Goal: Information Seeking & Learning: Learn about a topic

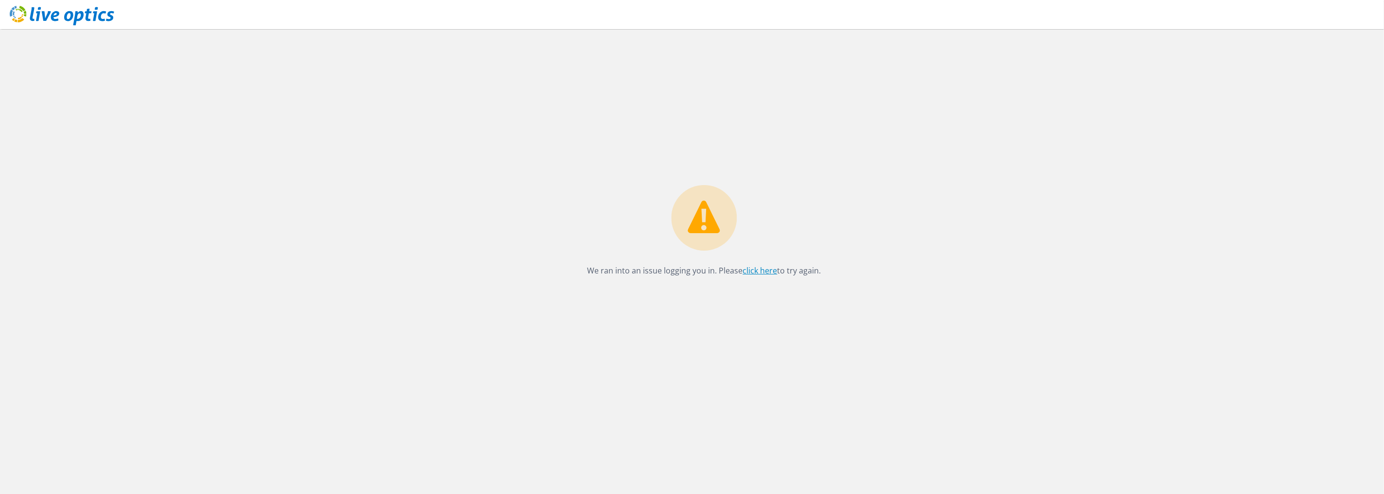
click at [751, 270] on link "click here" at bounding box center [760, 270] width 34 height 11
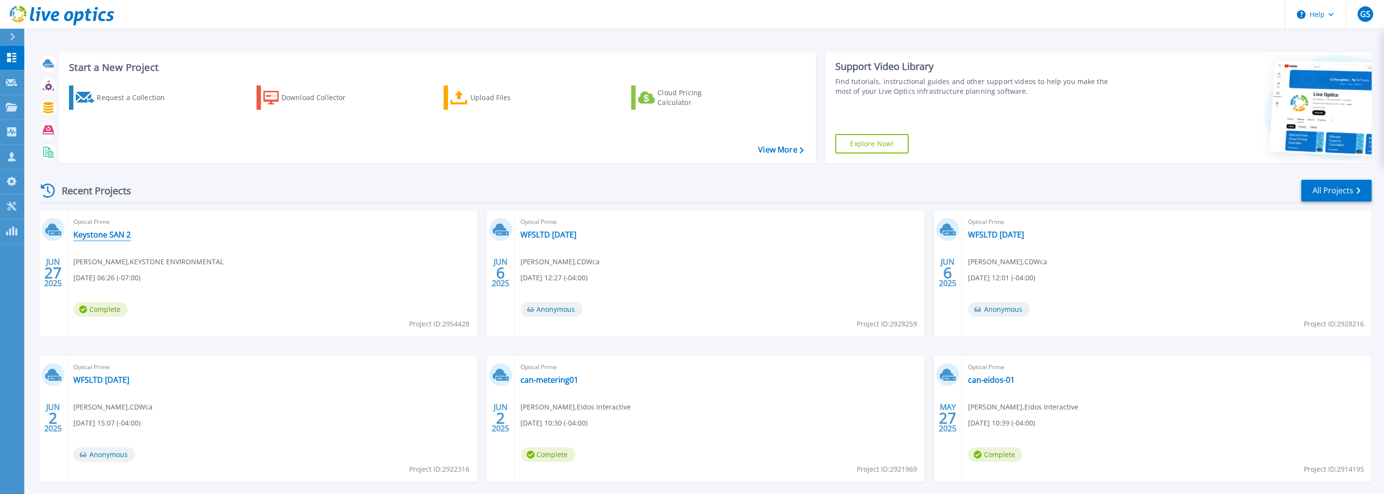
click at [97, 234] on link "Keystone SAN 2" at bounding box center [101, 235] width 57 height 10
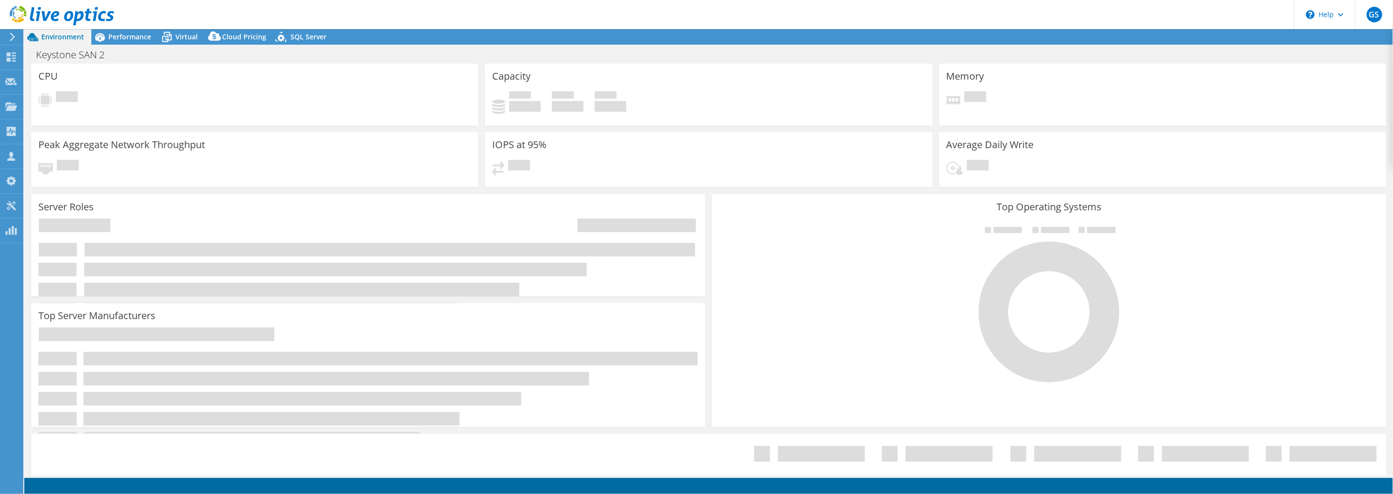
select select "Canada"
select select "CAD"
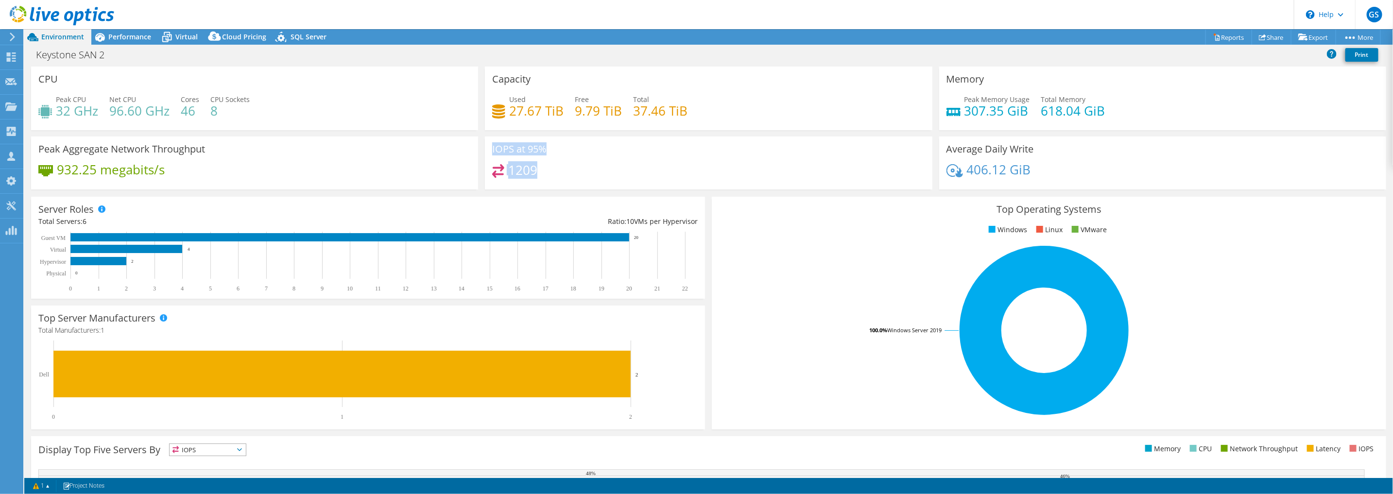
drag, startPoint x: 497, startPoint y: 148, endPoint x: 569, endPoint y: 186, distance: 80.8
click at [569, 186] on div "IOPS at 95% 1209" at bounding box center [708, 163] width 447 height 53
drag, startPoint x: 569, startPoint y: 186, endPoint x: 539, endPoint y: 167, distance: 35.4
click at [539, 167] on div "1209" at bounding box center [708, 174] width 432 height 21
drag, startPoint x: 492, startPoint y: 149, endPoint x: 568, endPoint y: 184, distance: 84.6
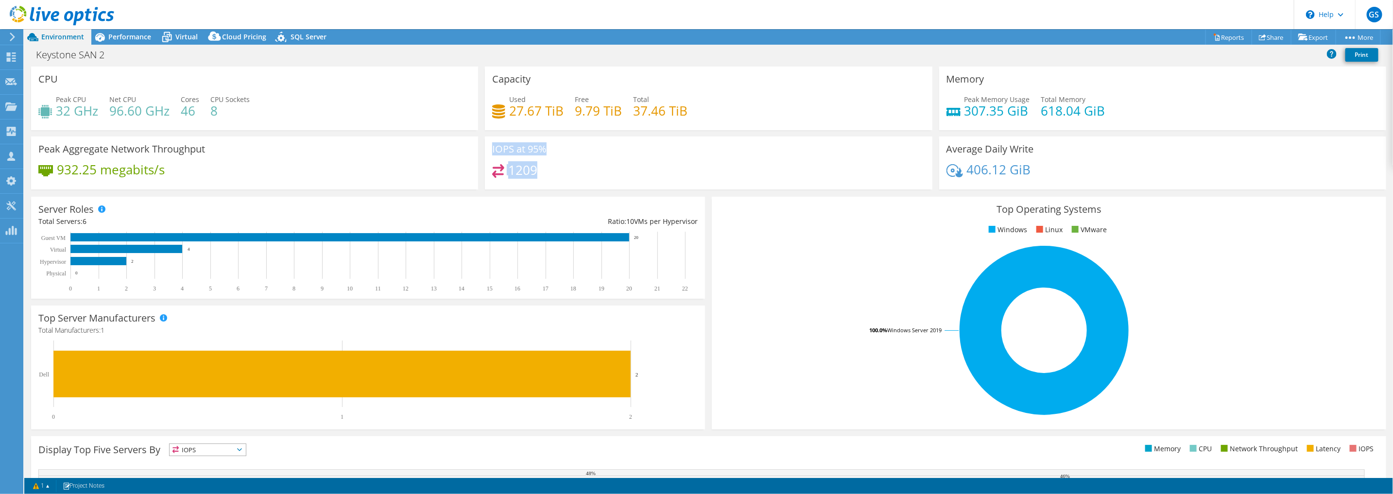
click at [568, 184] on div "IOPS at 95% 1209" at bounding box center [708, 163] width 447 height 53
click at [133, 35] on span "Performance" at bounding box center [129, 36] width 43 height 9
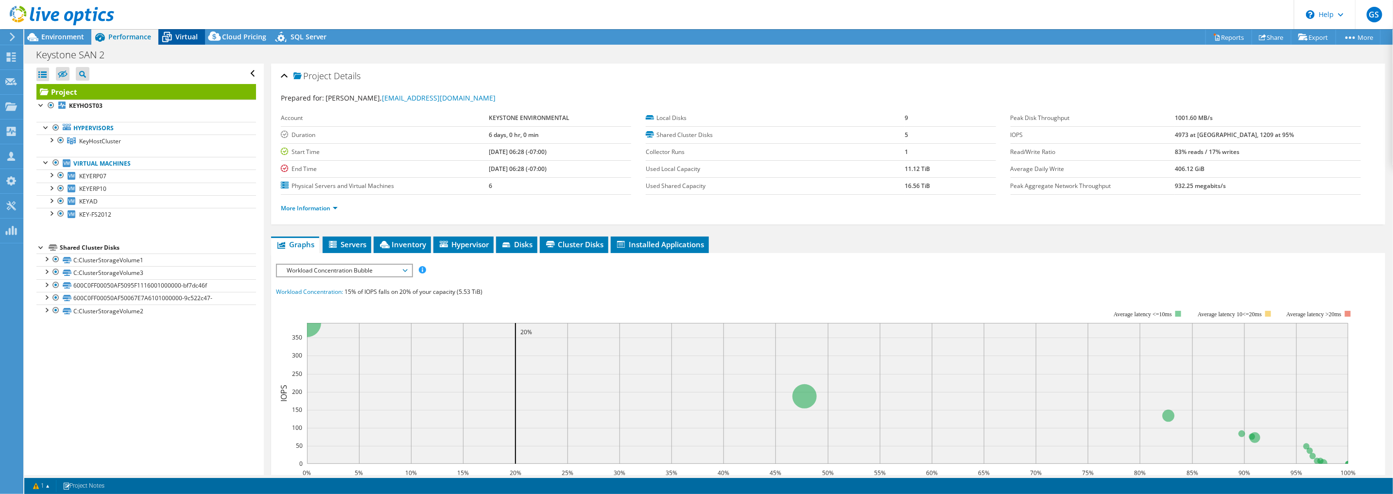
click at [171, 40] on icon at bounding box center [167, 38] width 10 height 8
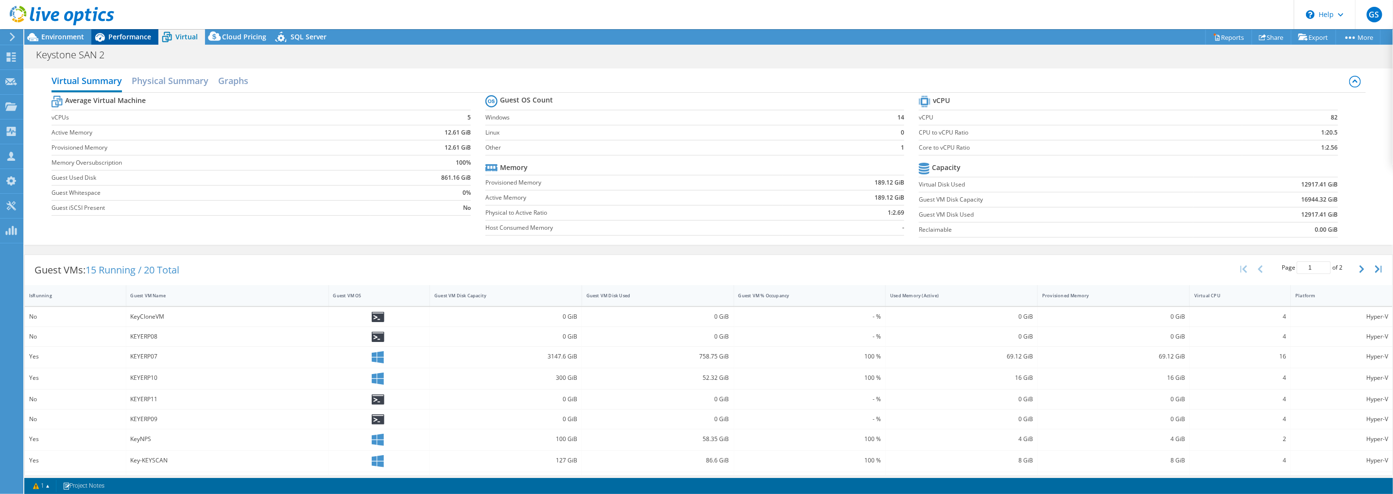
click at [130, 38] on span "Performance" at bounding box center [129, 36] width 43 height 9
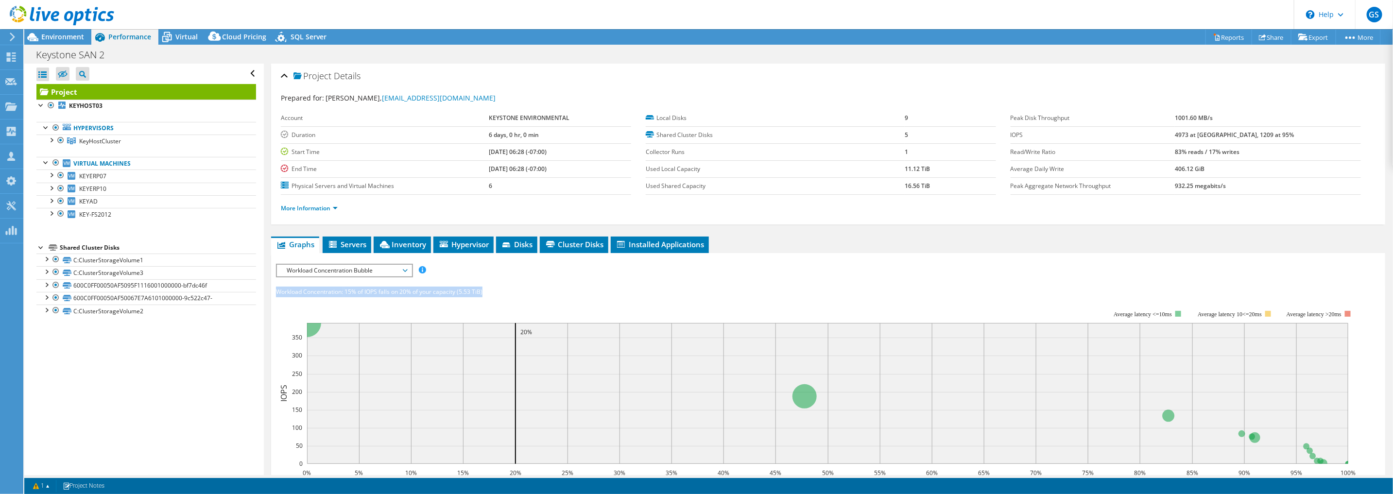
drag, startPoint x: 274, startPoint y: 291, endPoint x: 532, endPoint y: 291, distance: 258.5
click at [532, 290] on section "IOPS Disk Throughput IO Size Latency Queue Depth CPU Percentage Memory Page Fau…" at bounding box center [828, 463] width 1114 height 420
drag, startPoint x: 532, startPoint y: 291, endPoint x: 479, endPoint y: 298, distance: 53.9
click at [479, 298] on rect at bounding box center [816, 394] width 1080 height 194
click at [494, 289] on div "Workload Concentration: 15% of IOPS falls on 20% of your capacity (5.53 TiB)" at bounding box center [828, 292] width 1104 height 11
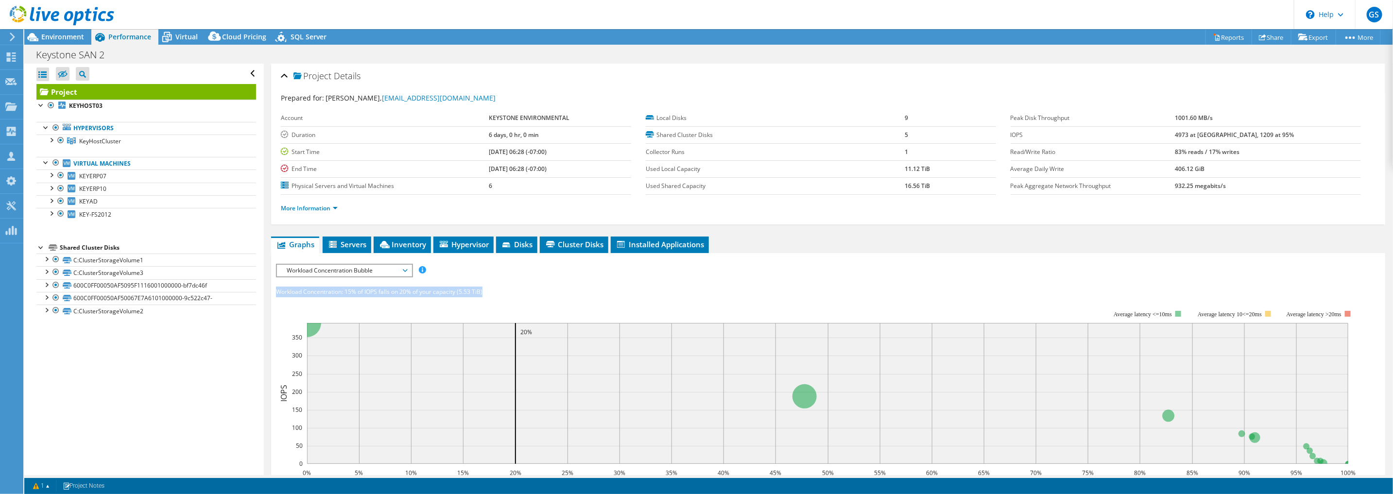
click at [499, 292] on div "Workload Concentration: 15% of IOPS falls on 20% of your capacity (5.53 TiB)" at bounding box center [828, 292] width 1104 height 11
drag, startPoint x: 316, startPoint y: 271, endPoint x: 376, endPoint y: 271, distance: 59.8
click at [376, 271] on span "Workload Concentration Bubble" at bounding box center [344, 271] width 125 height 12
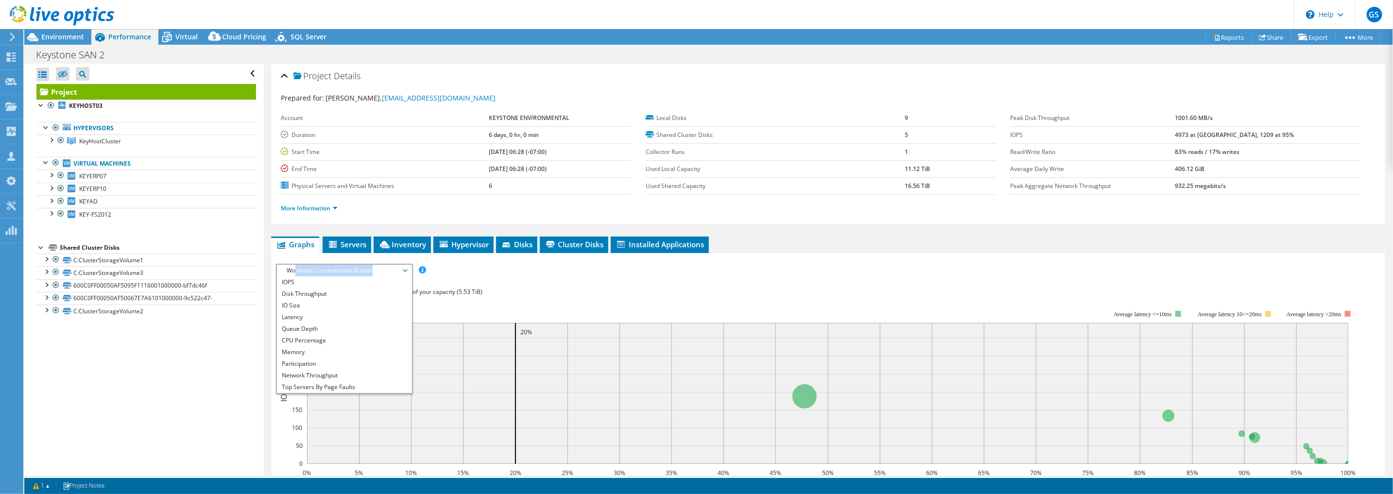
drag, startPoint x: 376, startPoint y: 271, endPoint x: 480, endPoint y: 295, distance: 106.8
click at [505, 305] on rect at bounding box center [816, 394] width 1080 height 194
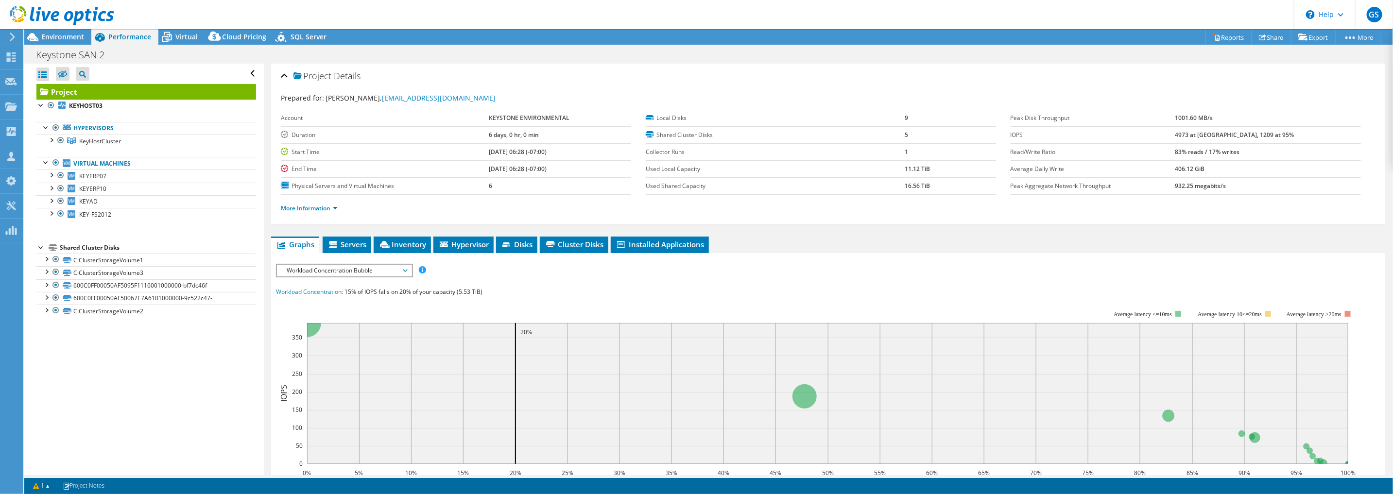
click at [470, 292] on span "15% of IOPS falls on 20% of your capacity (5.53 TiB)" at bounding box center [413, 292] width 138 height 8
drag, startPoint x: 486, startPoint y: 288, endPoint x: 315, endPoint y: 284, distance: 171.1
click at [315, 284] on div "IOPS Disk Throughput IO Size Latency Queue Depth CPU Percentage Memory Page Fau…" at bounding box center [828, 444] width 1104 height 360
click at [475, 297] on rect at bounding box center [816, 394] width 1080 height 194
click at [486, 291] on div "Workload Concentration: 15% of IOPS falls on 20% of your capacity (5.53 TiB)" at bounding box center [828, 292] width 1104 height 11
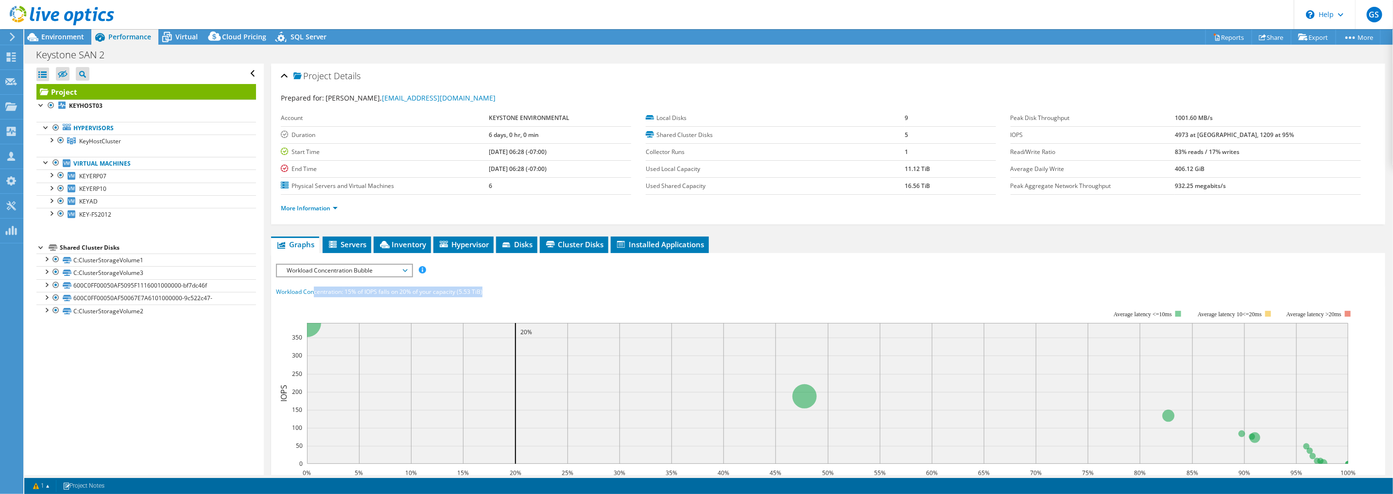
click at [482, 292] on span "15% of IOPS falls on 20% of your capacity (5.53 TiB)" at bounding box center [413, 292] width 138 height 8
drag, startPoint x: 483, startPoint y: 292, endPoint x: 458, endPoint y: 290, distance: 25.9
click at [458, 290] on div "Workload Concentration: 15% of IOPS falls on 20% of your capacity (5.53 TiB)" at bounding box center [828, 292] width 1104 height 11
click at [56, 34] on span "Environment" at bounding box center [62, 36] width 43 height 9
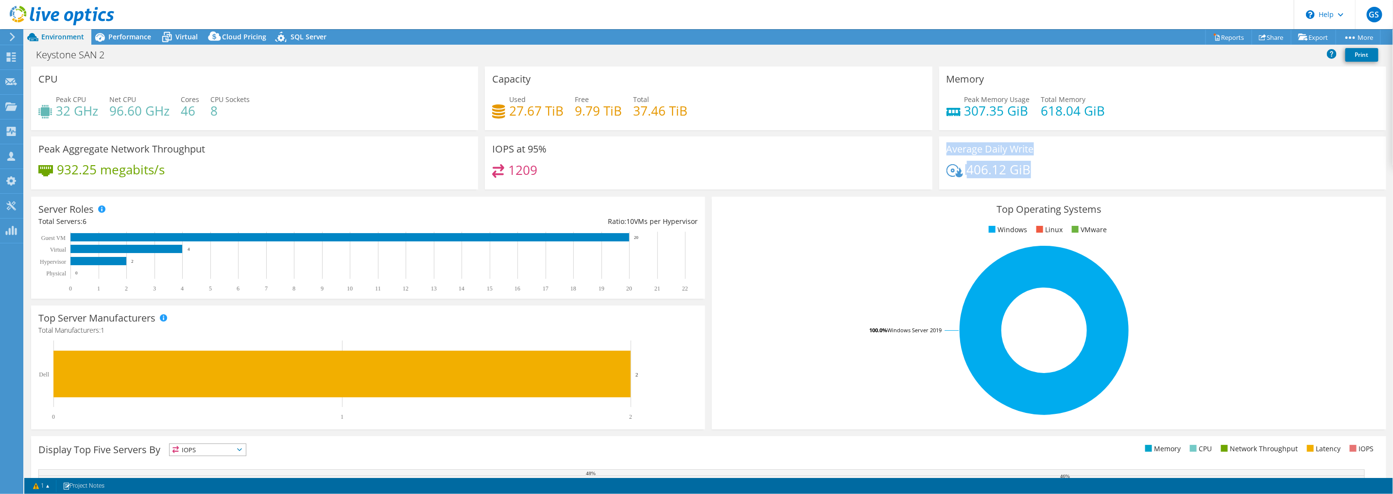
drag, startPoint x: 940, startPoint y: 149, endPoint x: 1052, endPoint y: 183, distance: 116.8
click at [1053, 183] on div "Average Daily Write 406.12 GiB" at bounding box center [1162, 163] width 447 height 53
drag, startPoint x: 1052, startPoint y: 183, endPoint x: 1025, endPoint y: 173, distance: 28.7
click at [1025, 174] on div "406.12 GiB" at bounding box center [1162, 174] width 432 height 20
click at [1025, 172] on div "406.12 GiB" at bounding box center [1162, 174] width 432 height 20
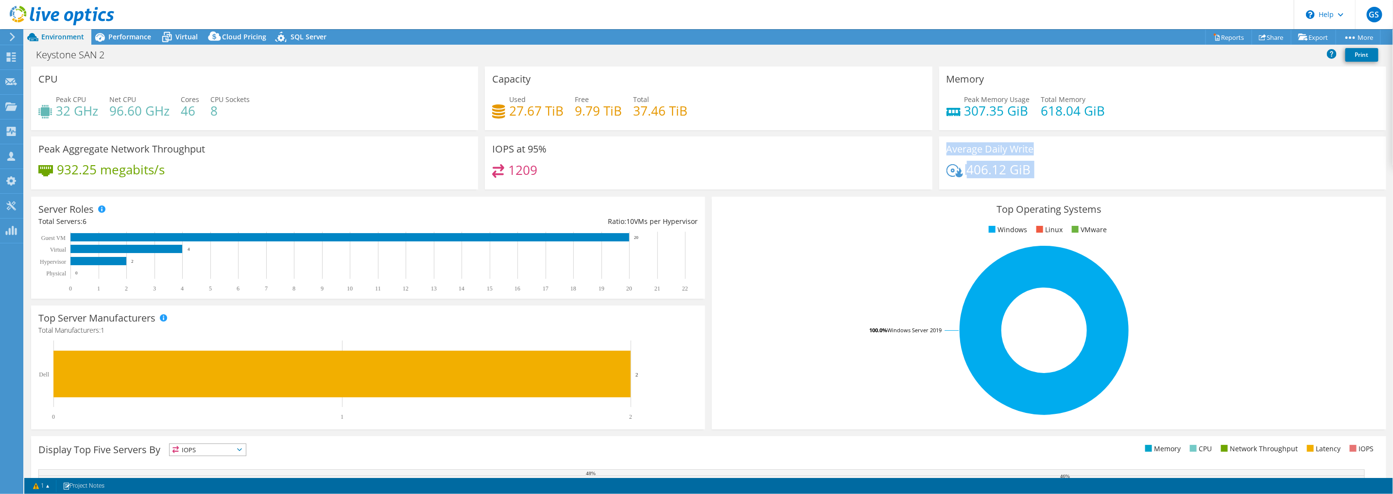
drag, startPoint x: 1025, startPoint y: 172, endPoint x: 945, endPoint y: 148, distance: 83.4
click at [945, 148] on div "Average Daily Write 406.12 GiB" at bounding box center [1162, 163] width 447 height 53
drag, startPoint x: 945, startPoint y: 148, endPoint x: 1016, endPoint y: 171, distance: 74.8
click at [1016, 171] on h4 "406.12 GiB" at bounding box center [999, 169] width 64 height 11
click at [1028, 172] on div "406.12 GiB" at bounding box center [1162, 174] width 432 height 20
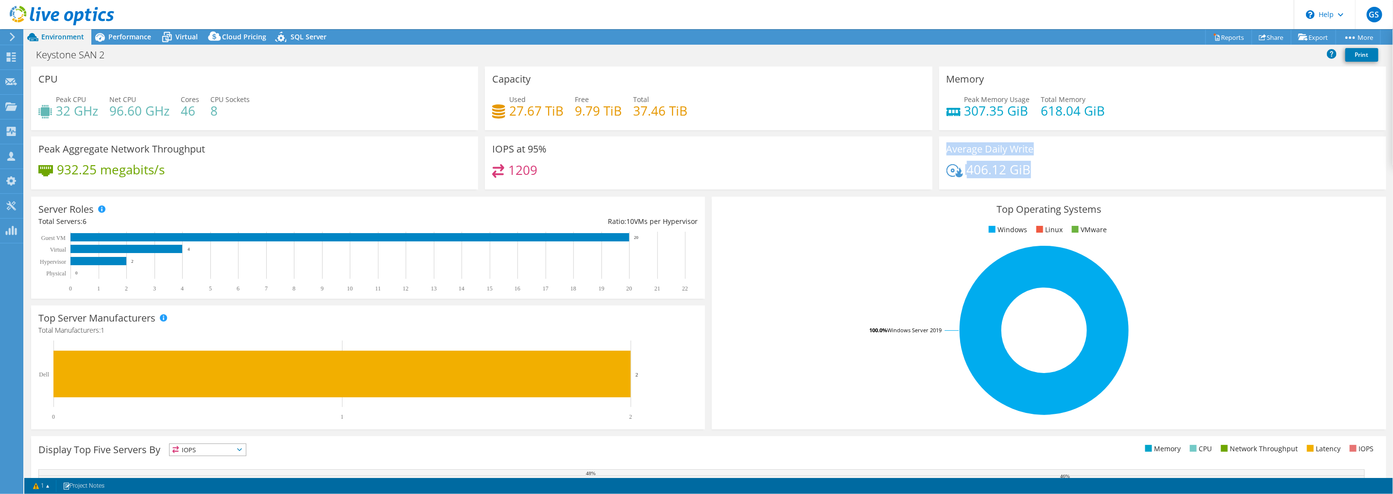
drag, startPoint x: 1009, startPoint y: 169, endPoint x: 920, endPoint y: 169, distance: 88.9
click at [920, 169] on div "CPU Peak CPU 32 GHz Net CPU 96.60 GHz Cores 46 CPU Sockets 8 Capacity Used 27.6…" at bounding box center [709, 131] width 1362 height 129
click at [989, 173] on h4 "406.12 GiB" at bounding box center [999, 169] width 64 height 11
drag, startPoint x: 509, startPoint y: 109, endPoint x: 555, endPoint y: 112, distance: 45.8
click at [553, 112] on h4 "27.67 TiB" at bounding box center [536, 110] width 54 height 11
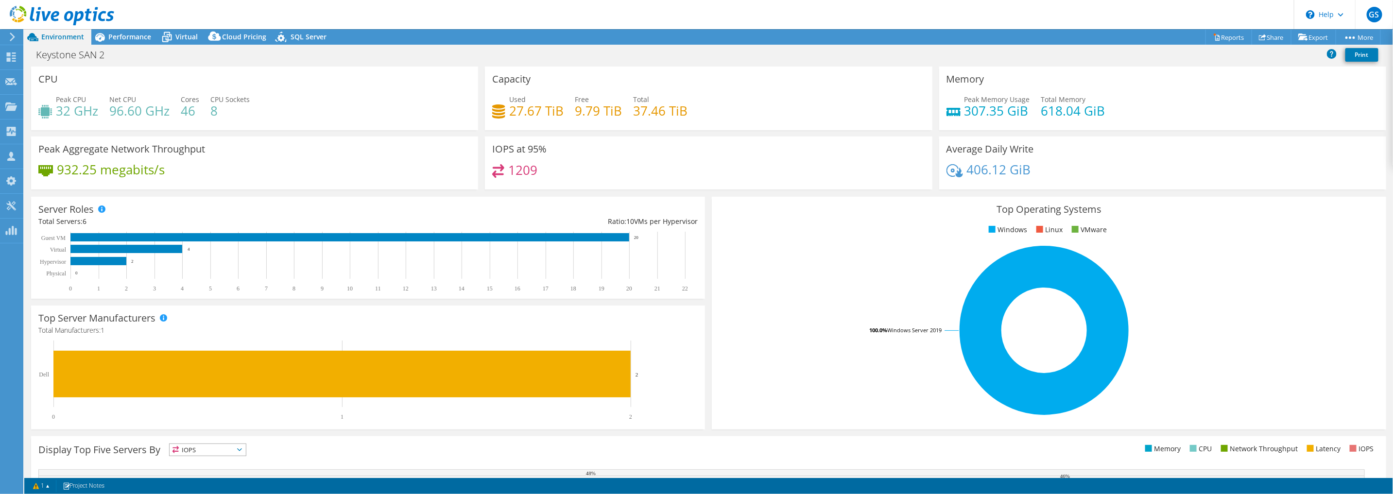
click at [979, 172] on h4 "406.12 GiB" at bounding box center [999, 169] width 64 height 11
drag, startPoint x: 964, startPoint y: 168, endPoint x: 1040, endPoint y: 168, distance: 75.3
click at [1040, 168] on div "406.12 GiB" at bounding box center [1162, 174] width 432 height 20
click at [1063, 175] on div "406.12 GiB" at bounding box center [1162, 174] width 432 height 20
drag, startPoint x: 1020, startPoint y: 177, endPoint x: 1025, endPoint y: 171, distance: 7.7
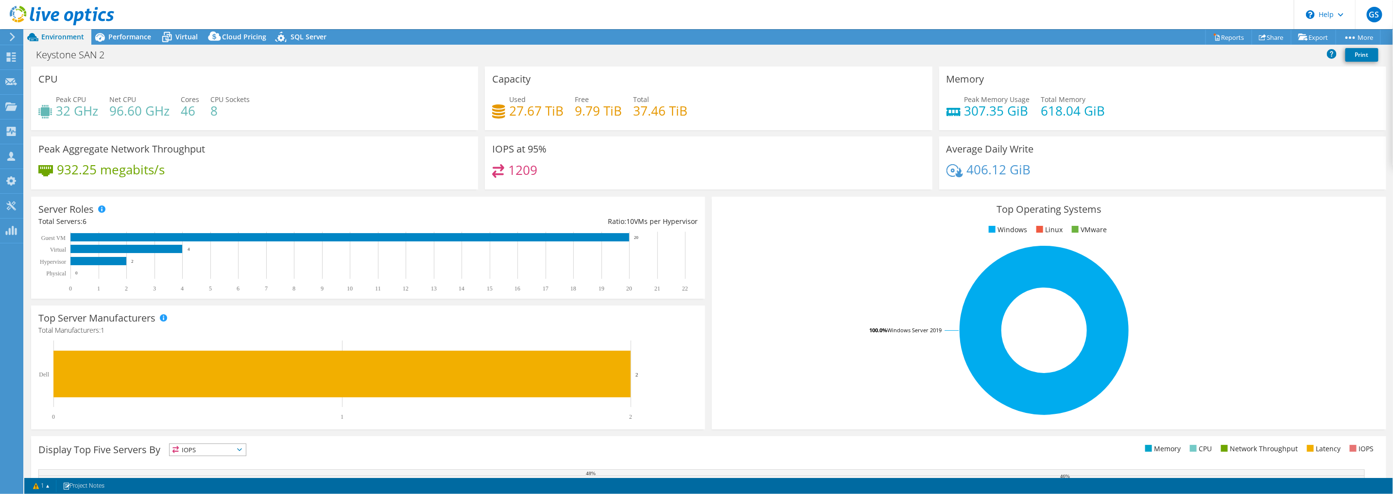
click at [1021, 175] on h4 "406.12 GiB" at bounding box center [999, 169] width 64 height 11
drag, startPoint x: 1025, startPoint y: 171, endPoint x: 945, endPoint y: 159, distance: 81.0
click at [945, 159] on div "Average Daily Write 406.12 GiB" at bounding box center [1162, 163] width 447 height 53
drag, startPoint x: 945, startPoint y: 159, endPoint x: 966, endPoint y: 169, distance: 22.8
click at [967, 171] on h4 "406.12 GiB" at bounding box center [999, 169] width 64 height 11
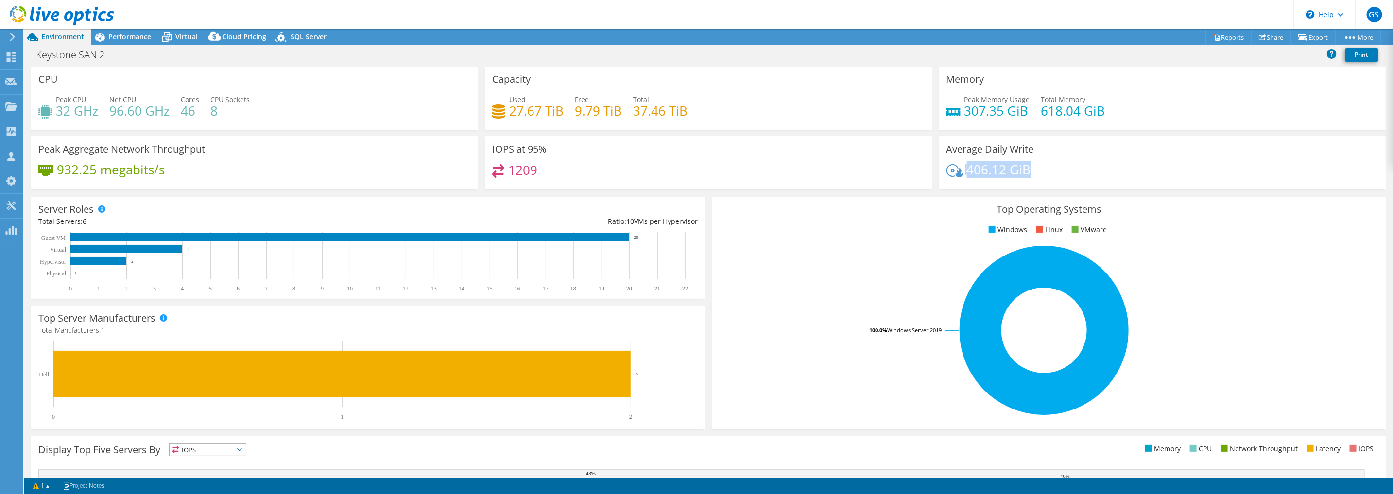
click at [967, 166] on h4 "406.12 GiB" at bounding box center [999, 169] width 64 height 11
drag, startPoint x: 1025, startPoint y: 161, endPoint x: 943, endPoint y: 155, distance: 81.3
click at [943, 155] on div "Average Daily Write 406.12 GiB" at bounding box center [1162, 163] width 447 height 53
drag, startPoint x: 996, startPoint y: 171, endPoint x: 1006, endPoint y: 165, distance: 11.5
click at [1001, 168] on h4 "406.12 GiB" at bounding box center [999, 169] width 64 height 11
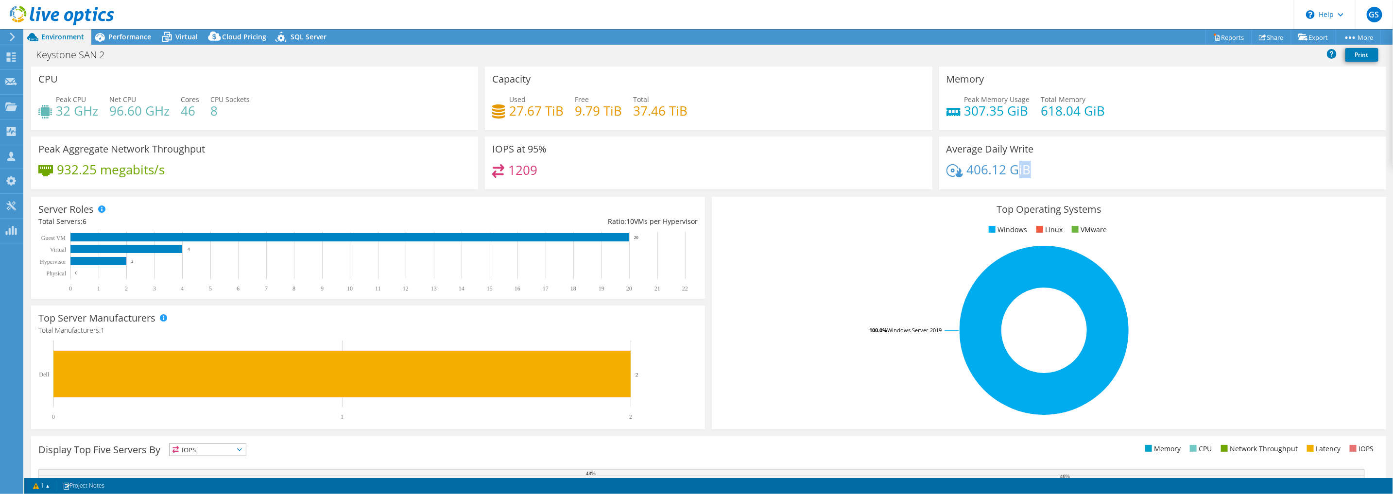
drag, startPoint x: 1006, startPoint y: 165, endPoint x: 1011, endPoint y: 171, distance: 7.6
click at [1011, 171] on div "406.12 GiB" at bounding box center [1162, 174] width 432 height 20
click at [967, 170] on h4 "406.12 GiB" at bounding box center [999, 169] width 64 height 11
click at [1035, 173] on div "406.12 GiB" at bounding box center [1162, 174] width 432 height 20
drag, startPoint x: 508, startPoint y: 111, endPoint x: 522, endPoint y: 114, distance: 14.8
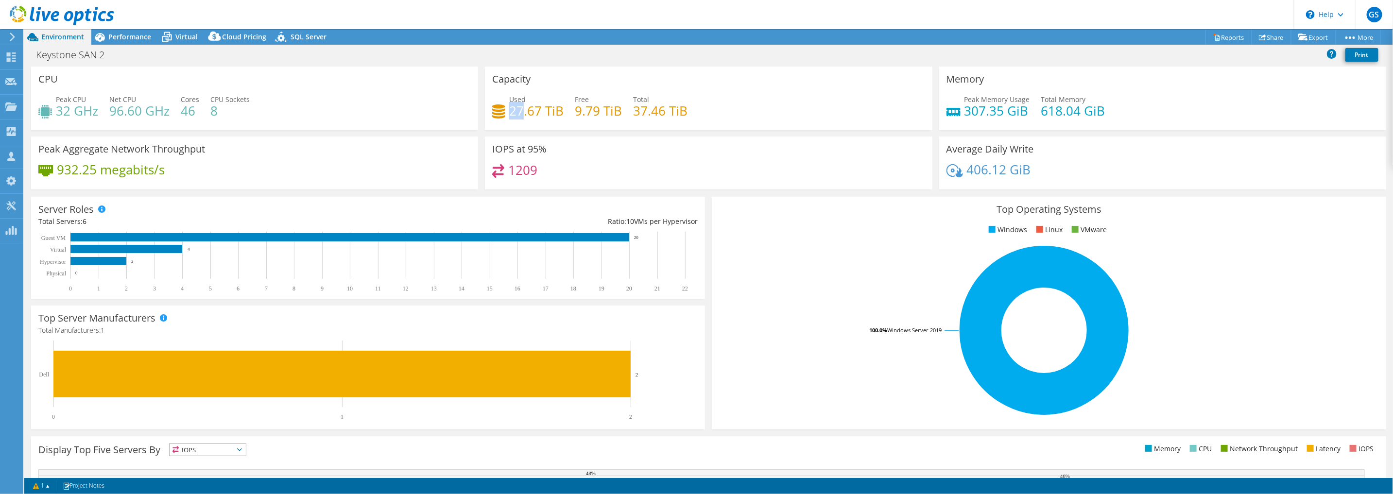
click at [522, 114] on h4 "27.67 TiB" at bounding box center [536, 110] width 54 height 11
drag, startPoint x: 970, startPoint y: 175, endPoint x: 1029, endPoint y: 172, distance: 59.3
click at [1029, 172] on div "406.12 GiB" at bounding box center [1162, 174] width 432 height 20
drag, startPoint x: 1029, startPoint y: 172, endPoint x: 981, endPoint y: 172, distance: 48.1
click at [982, 171] on h4 "406.12 GiB" at bounding box center [999, 169] width 64 height 11
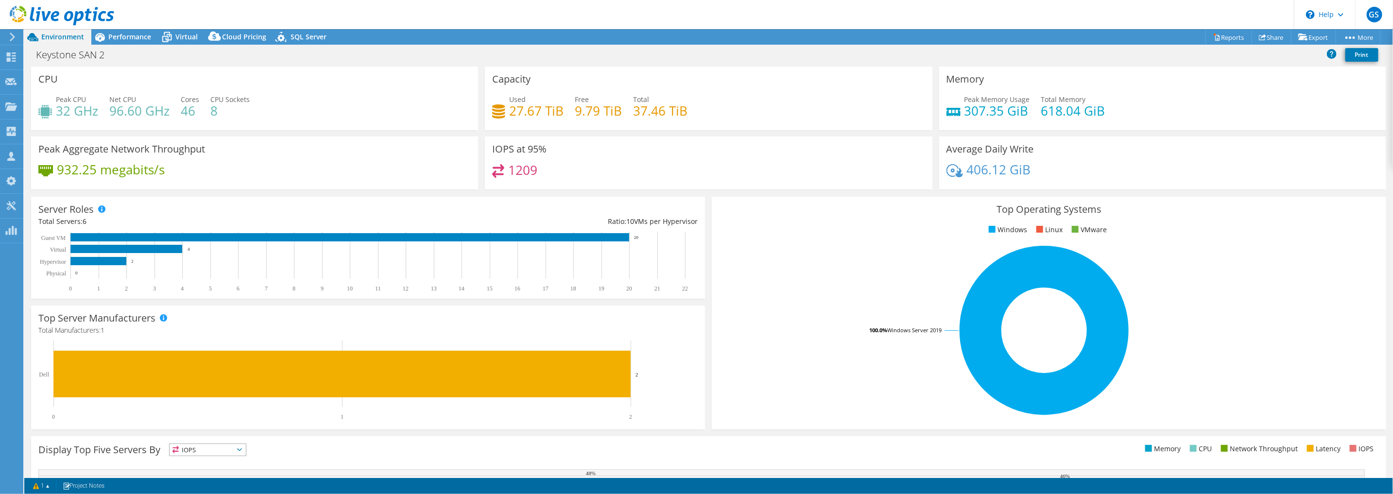
click at [967, 171] on h4 "406.12 GiB" at bounding box center [999, 169] width 64 height 11
drag, startPoint x: 1022, startPoint y: 171, endPoint x: 950, endPoint y: 149, distance: 75.2
click at [950, 150] on div "Average Daily Write 406.12 GiB" at bounding box center [1162, 163] width 447 height 53
click at [947, 149] on h3 "Average Daily Write" at bounding box center [989, 149] width 87 height 11
click at [116, 36] on span "Performance" at bounding box center [129, 36] width 43 height 9
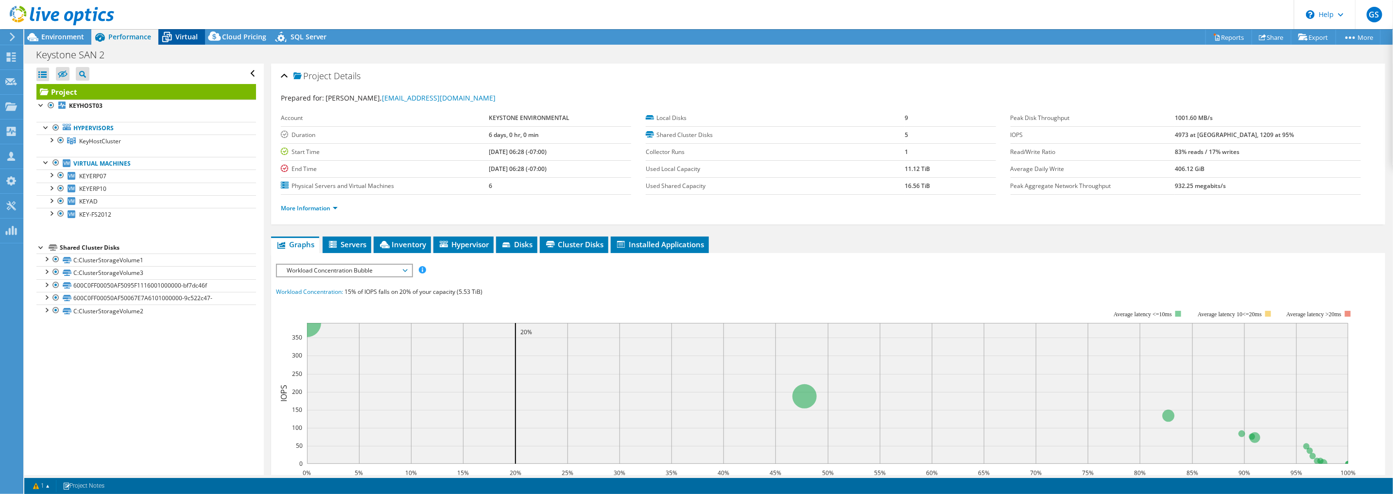
click at [174, 34] on icon at bounding box center [166, 37] width 17 height 17
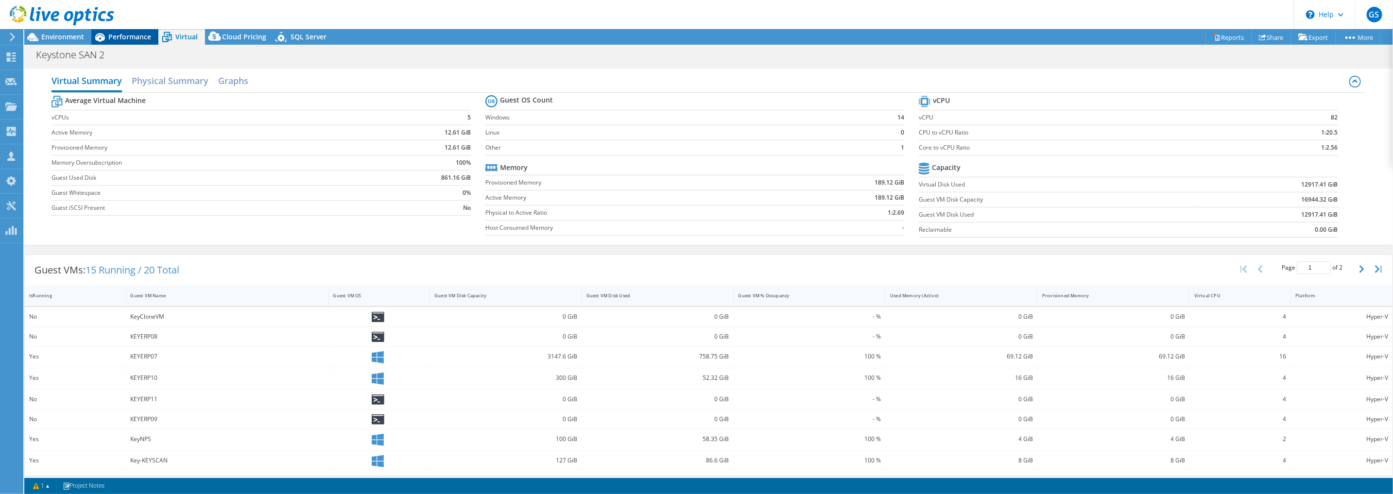
click at [131, 31] on div "Performance" at bounding box center [124, 37] width 67 height 16
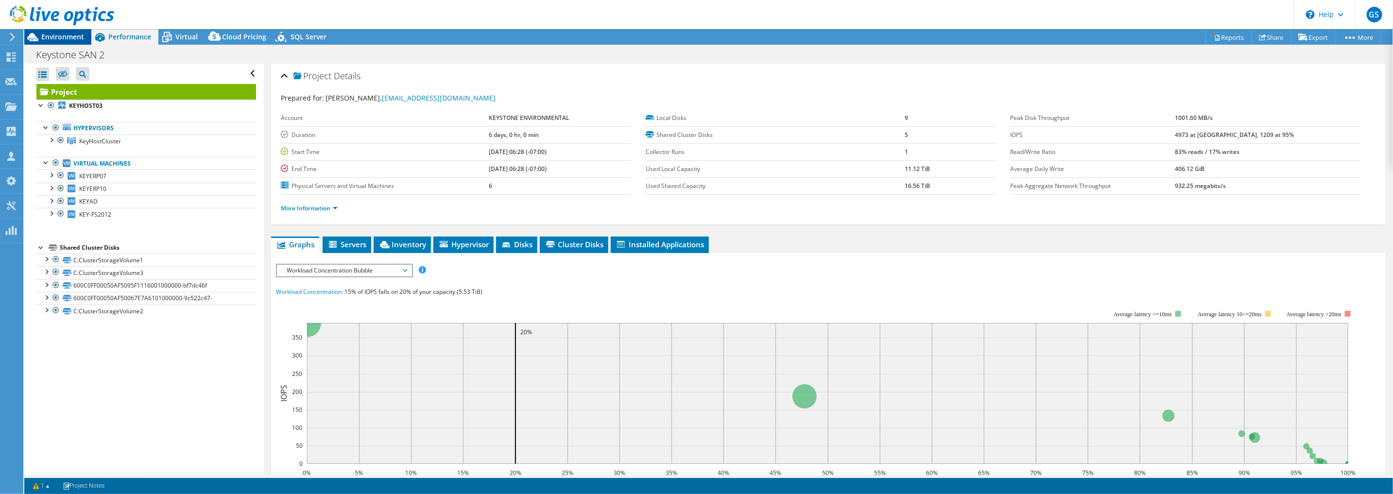
click at [56, 39] on span "Environment" at bounding box center [62, 36] width 43 height 9
